Goal: Check status: Check status

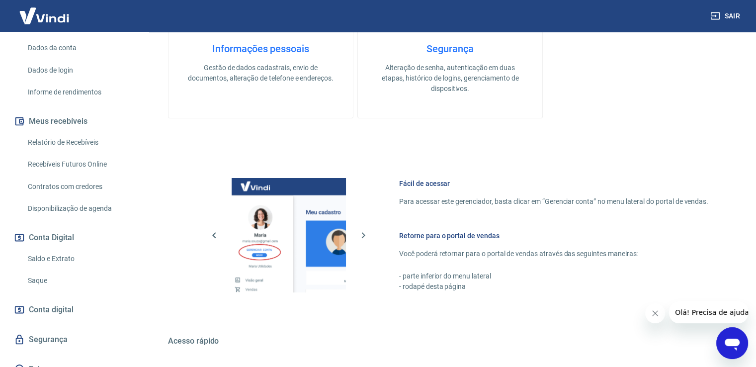
scroll to position [418, 0]
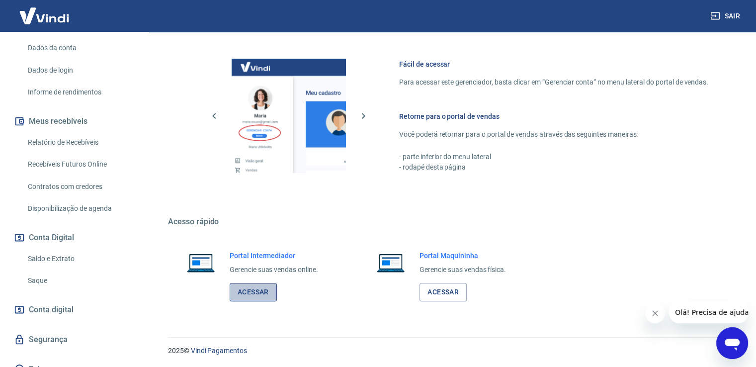
click at [259, 295] on link "Acessar" at bounding box center [253, 292] width 47 height 18
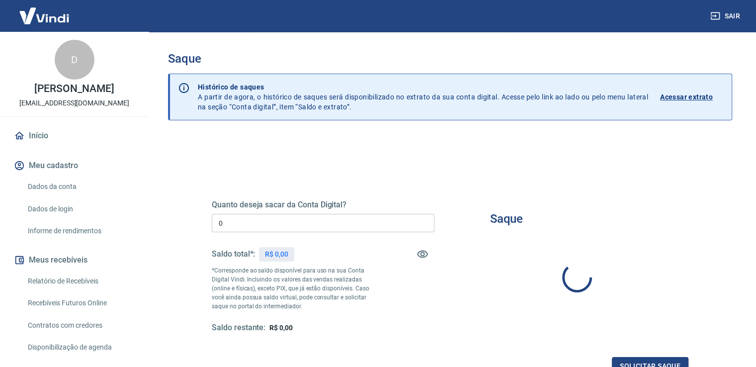
type input "R$ 0,00"
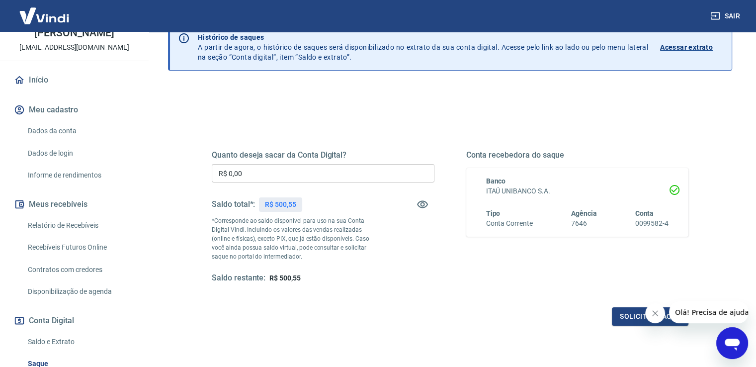
scroll to position [13, 0]
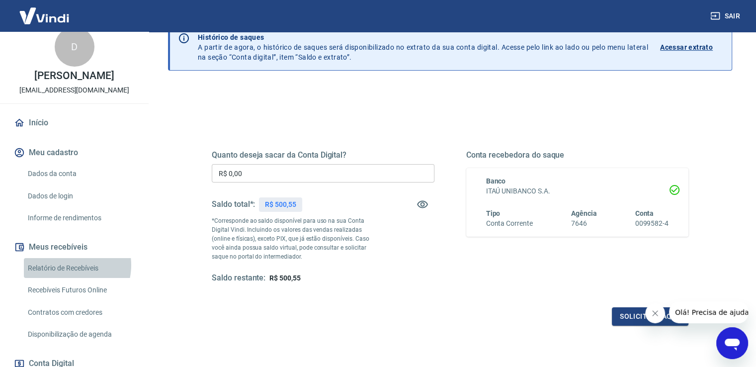
click at [66, 275] on link "Relatório de Recebíveis" at bounding box center [80, 268] width 113 height 20
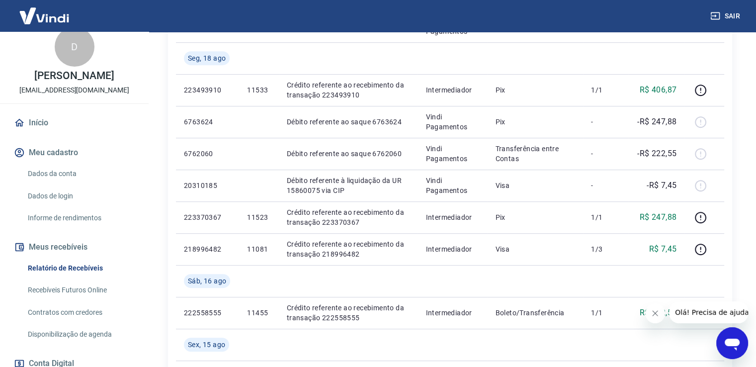
scroll to position [696, 0]
